Goal: Navigation & Orientation: Find specific page/section

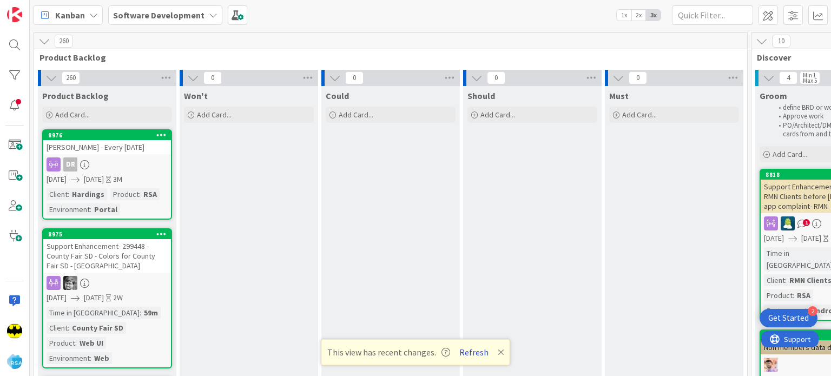
click at [463, 348] on button "Refresh" at bounding box center [474, 352] width 37 height 14
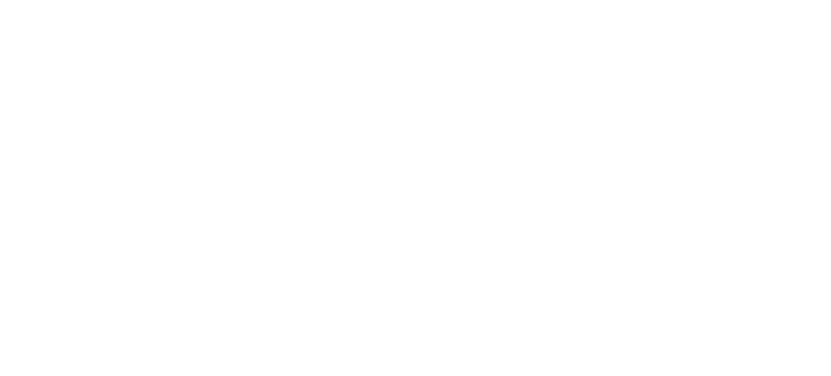
drag, startPoint x: 0, startPoint y: 0, endPoint x: 517, endPoint y: 317, distance: 606.5
click at [517, 317] on div at bounding box center [415, 188] width 831 height 376
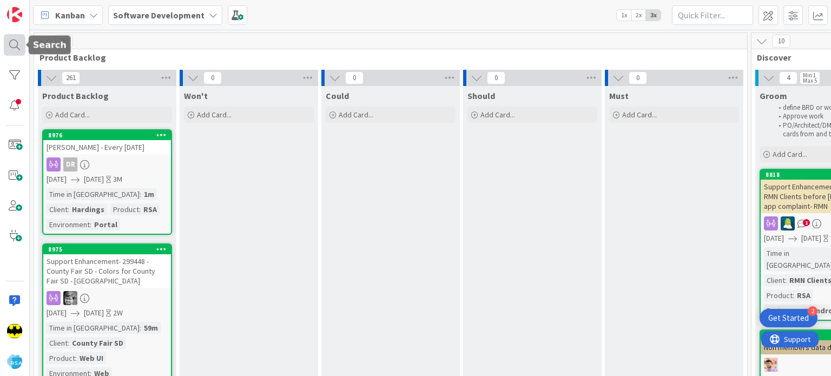
click at [15, 54] on div at bounding box center [15, 45] width 22 height 22
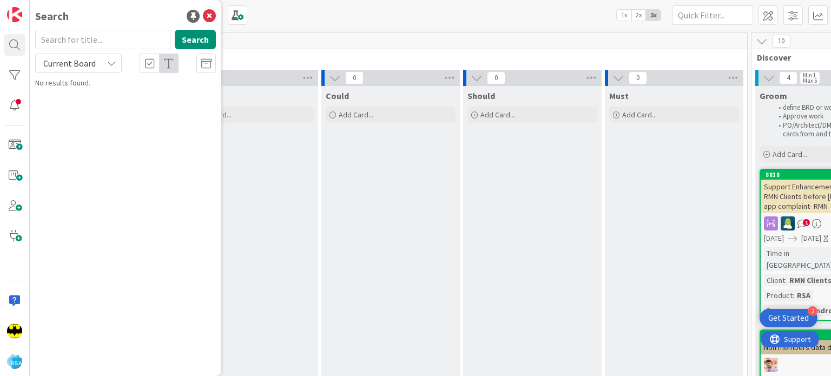
click at [115, 18] on div "Search" at bounding box center [125, 16] width 181 height 16
click at [208, 12] on icon at bounding box center [209, 16] width 13 height 13
